Goal: Information Seeking & Learning: Check status

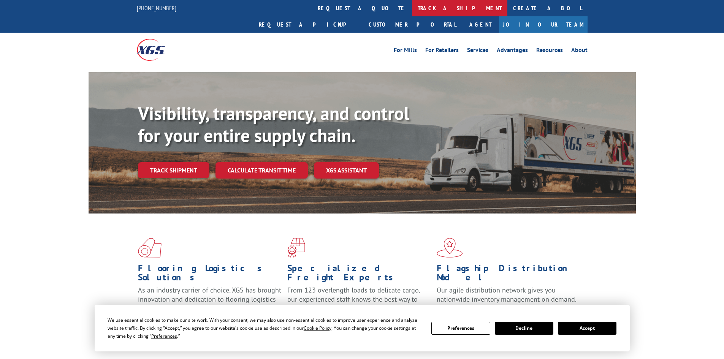
click at [412, 8] on link "track a shipment" at bounding box center [459, 8] width 95 height 16
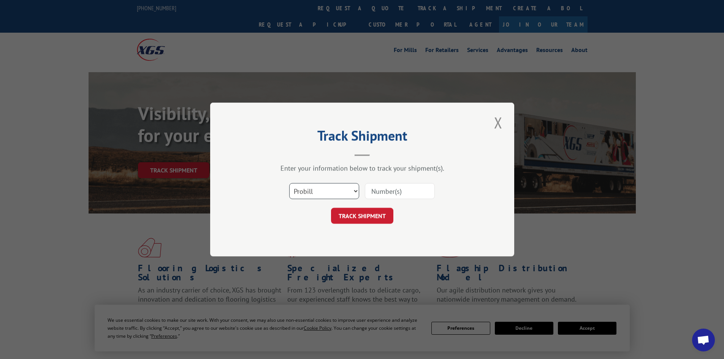
click at [340, 187] on select "Select category... Probill BOL PO" at bounding box center [324, 191] width 70 height 16
select select "bol"
click at [289, 183] on select "Select category... Probill BOL PO" at bounding box center [324, 191] width 70 height 16
click at [397, 192] on input at bounding box center [400, 191] width 70 height 16
paste input "5953109"
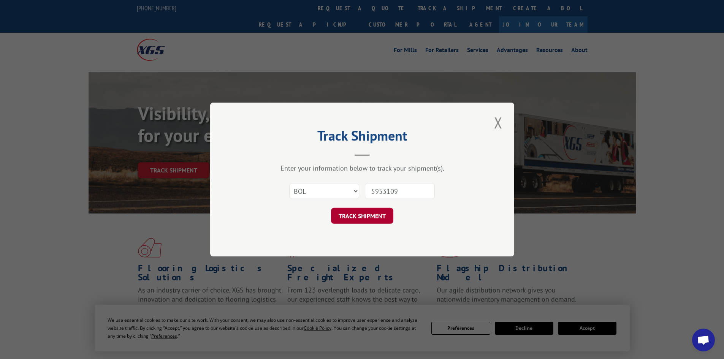
type input "5953109"
click at [375, 213] on button "TRACK SHIPMENT" at bounding box center [362, 216] width 62 height 16
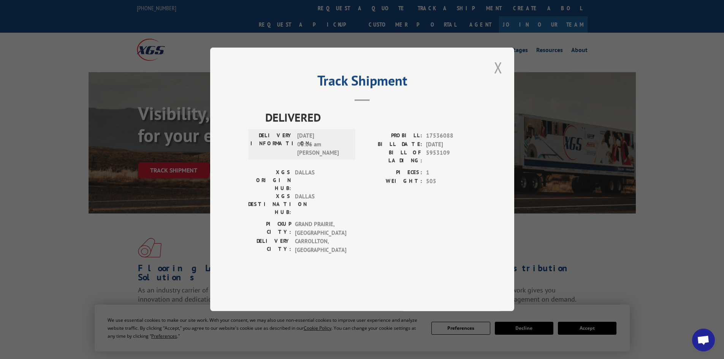
click at [498, 78] on button "Close modal" at bounding box center [498, 67] width 13 height 21
